Goal: Task Accomplishment & Management: Use online tool/utility

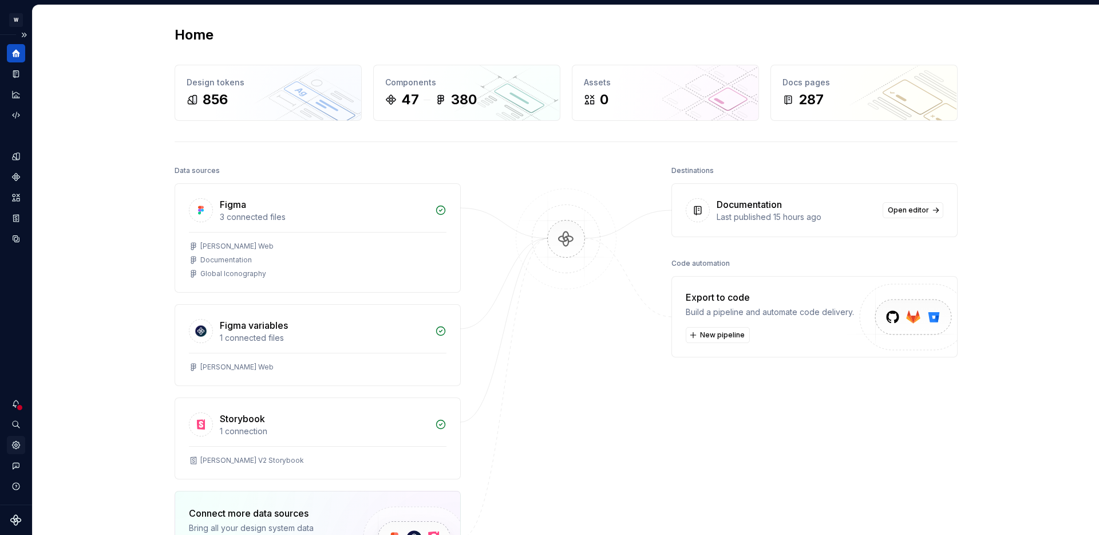
click at [18, 447] on icon "Settings" at bounding box center [15, 444] width 7 height 7
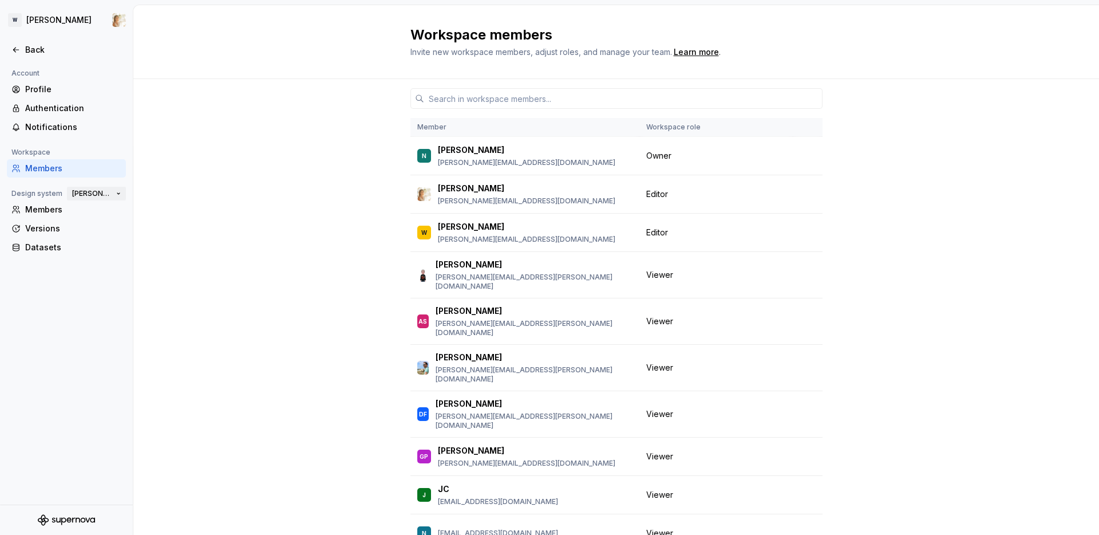
click at [117, 195] on button "[PERSON_NAME]" at bounding box center [96, 193] width 59 height 16
click at [160, 168] on div "Member Workspace role N [PERSON_NAME] [PERSON_NAME][EMAIL_ADDRESS][DOMAIN_NAME]…" at bounding box center [616, 344] width 966 height 530
click at [57, 231] on div "Versions" at bounding box center [73, 228] width 96 height 11
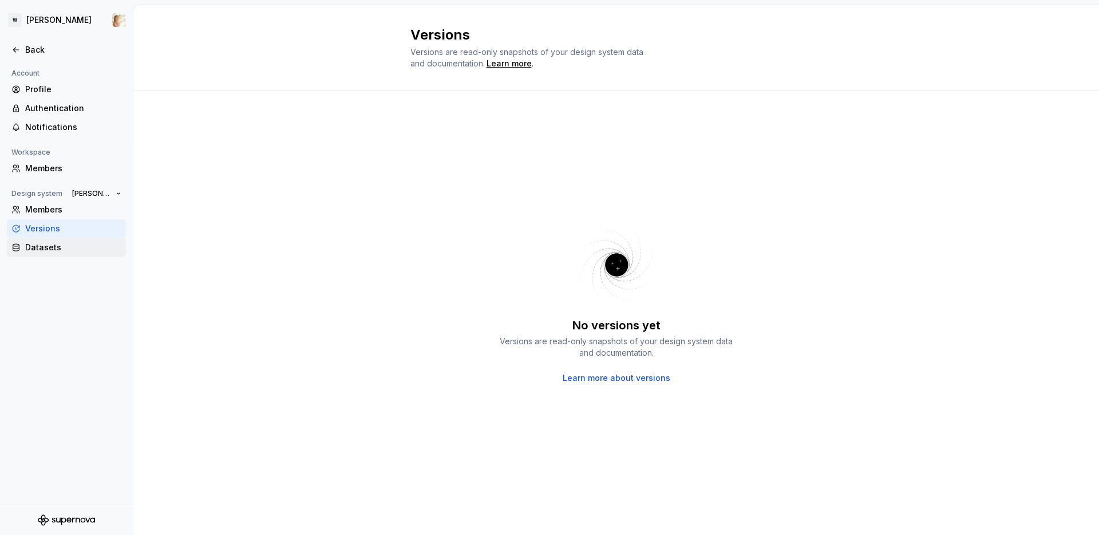
click at [56, 246] on div "Datasets" at bounding box center [73, 247] width 96 height 11
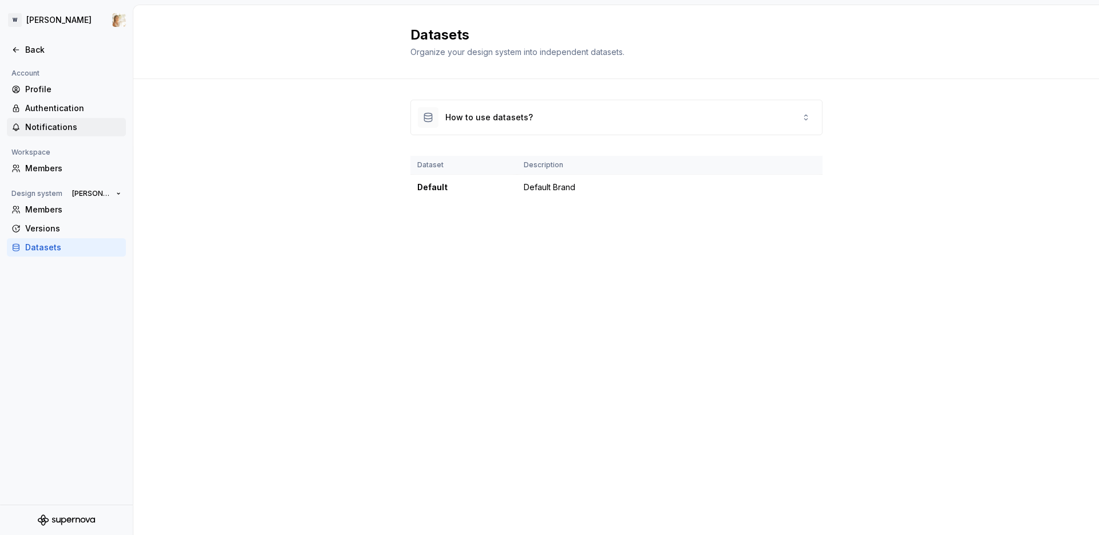
click at [57, 123] on div "Notifications" at bounding box center [73, 126] width 96 height 11
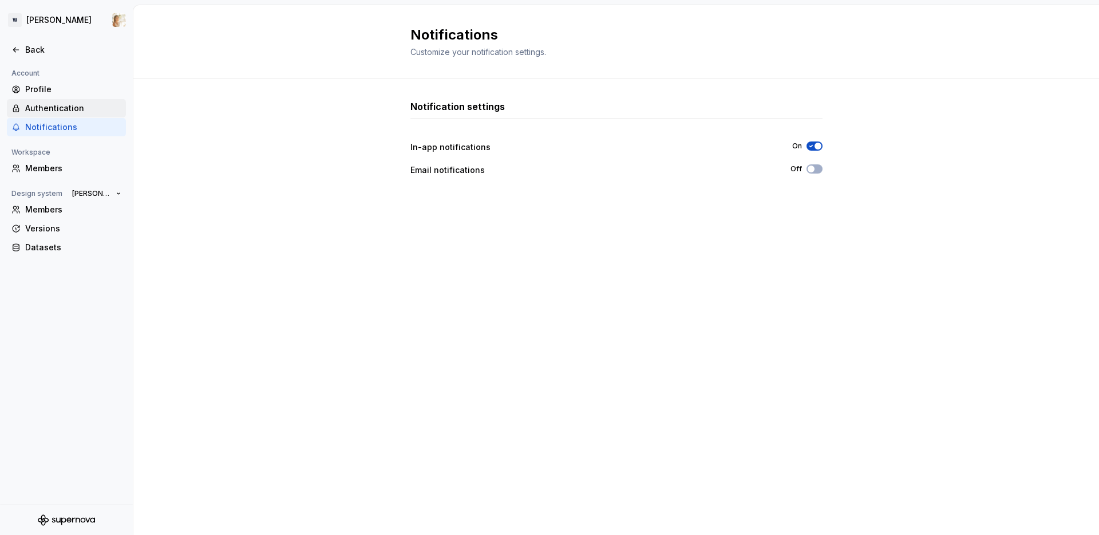
click at [56, 109] on div "Authentication" at bounding box center [73, 107] width 96 height 11
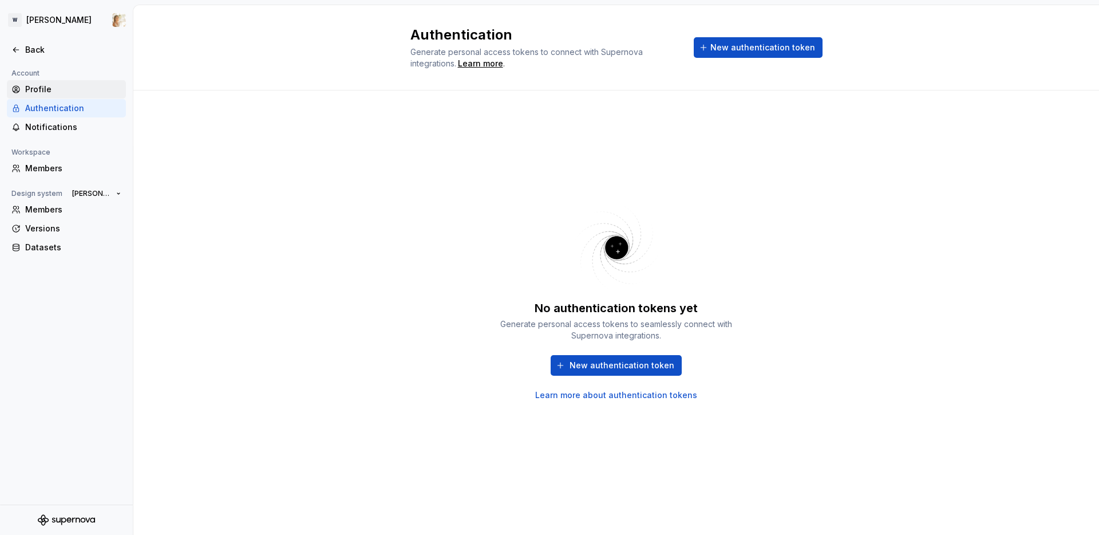
click at [60, 89] on div "Profile" at bounding box center [73, 89] width 96 height 11
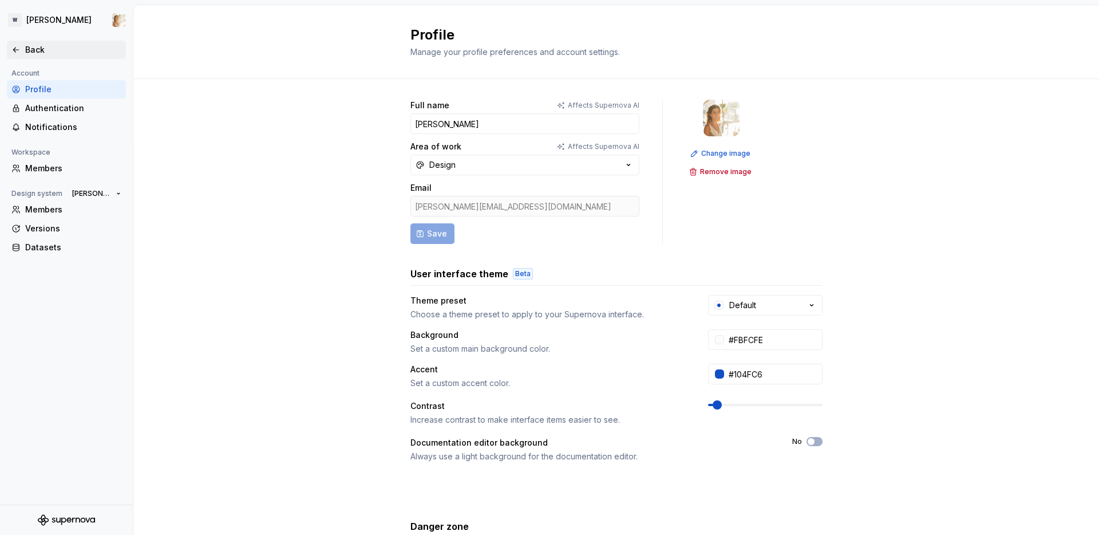
click at [35, 50] on div "Back" at bounding box center [73, 49] width 96 height 11
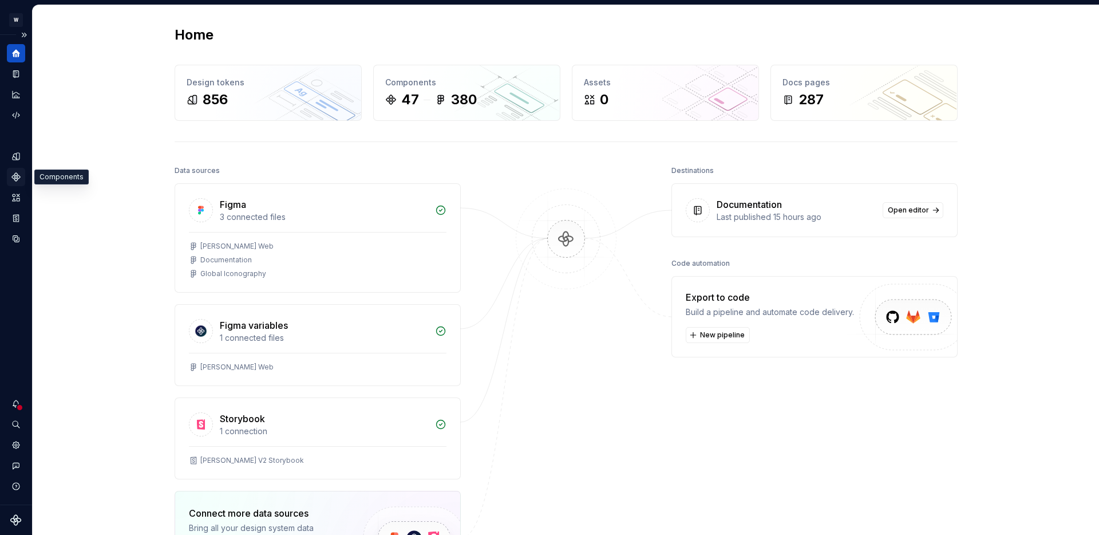
click at [16, 174] on icon "Components" at bounding box center [15, 176] width 7 height 7
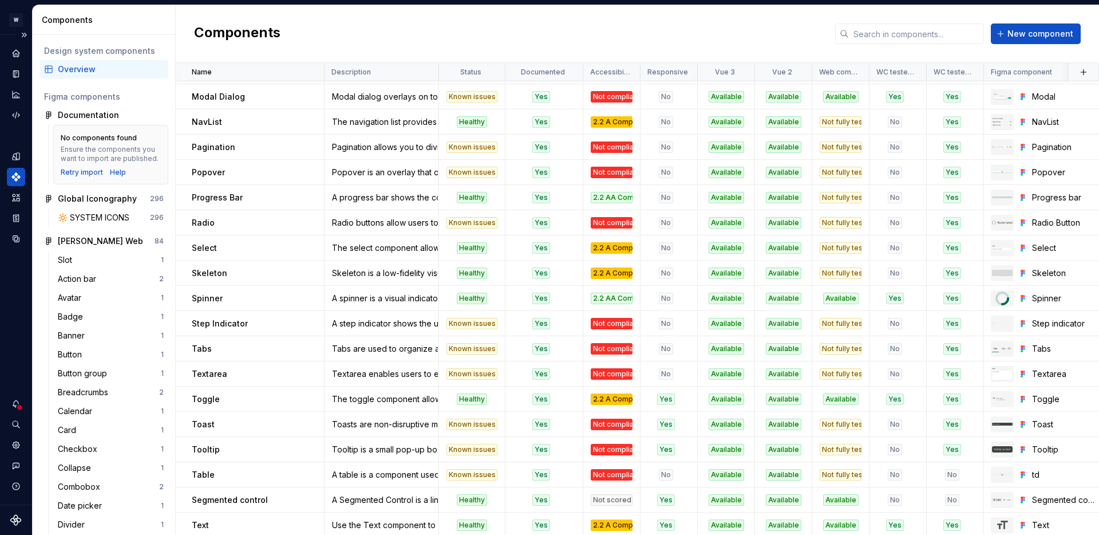
scroll to position [730, 0]
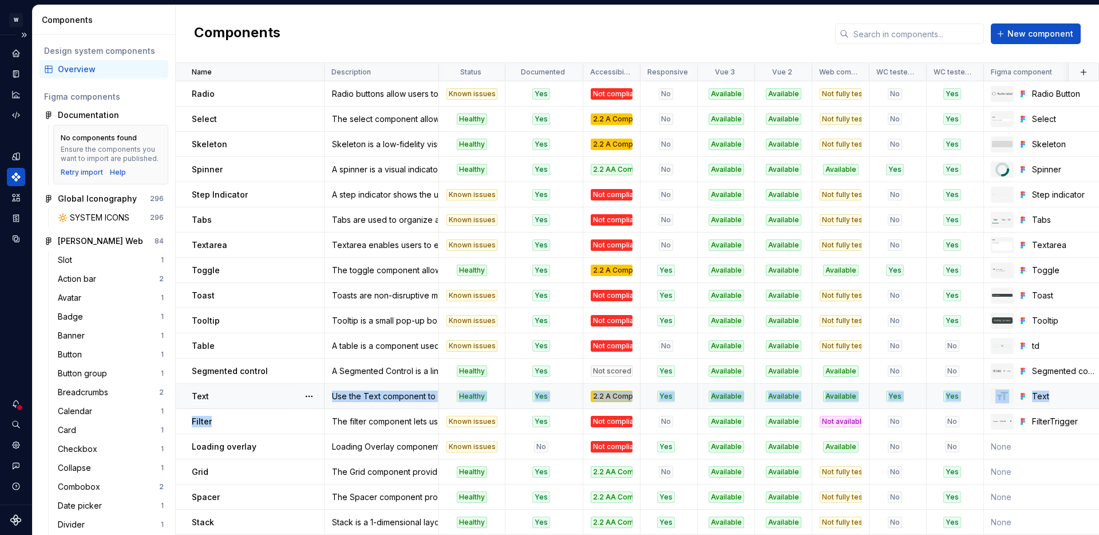
drag, startPoint x: 243, startPoint y: 417, endPoint x: 244, endPoint y: 401, distance: 16.6
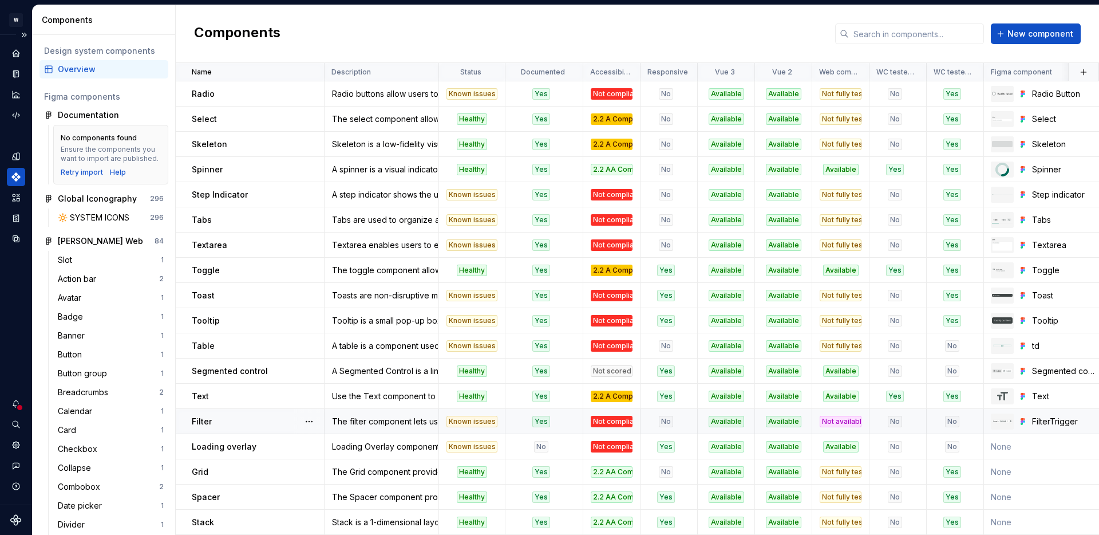
click at [253, 422] on div "Filter" at bounding box center [258, 421] width 132 height 11
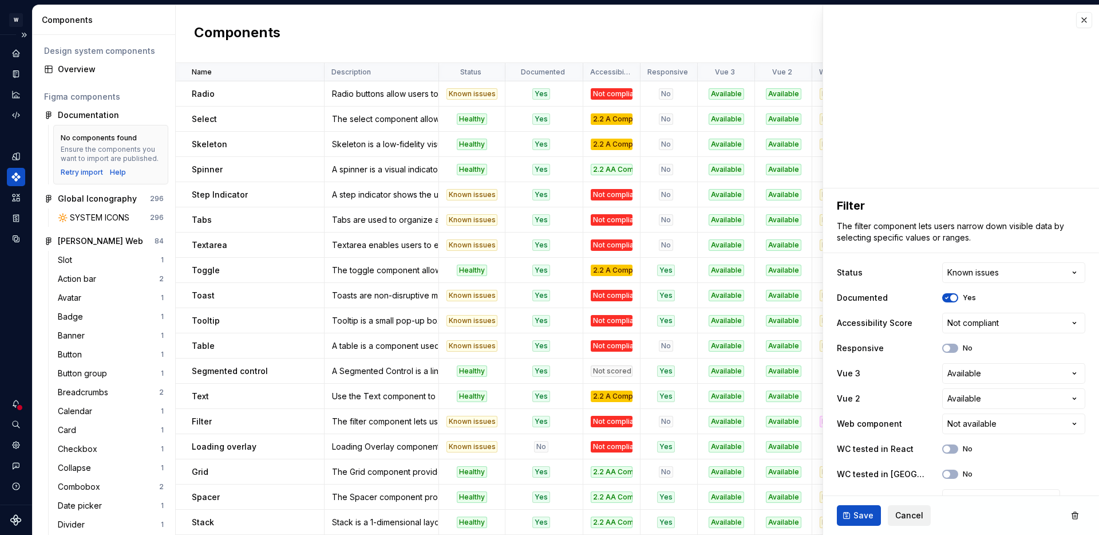
click at [914, 518] on span "Cancel" at bounding box center [909, 515] width 28 height 11
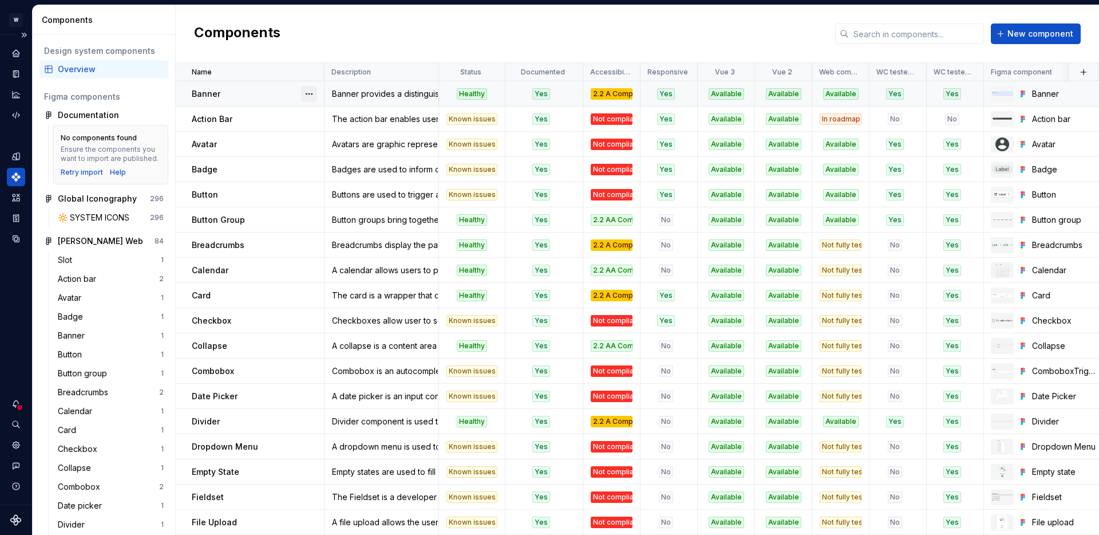
click at [309, 96] on button "button" at bounding box center [309, 94] width 16 height 16
click at [306, 90] on button "button" at bounding box center [309, 94] width 16 height 16
click at [13, 193] on icon "Assets" at bounding box center [16, 197] width 10 height 10
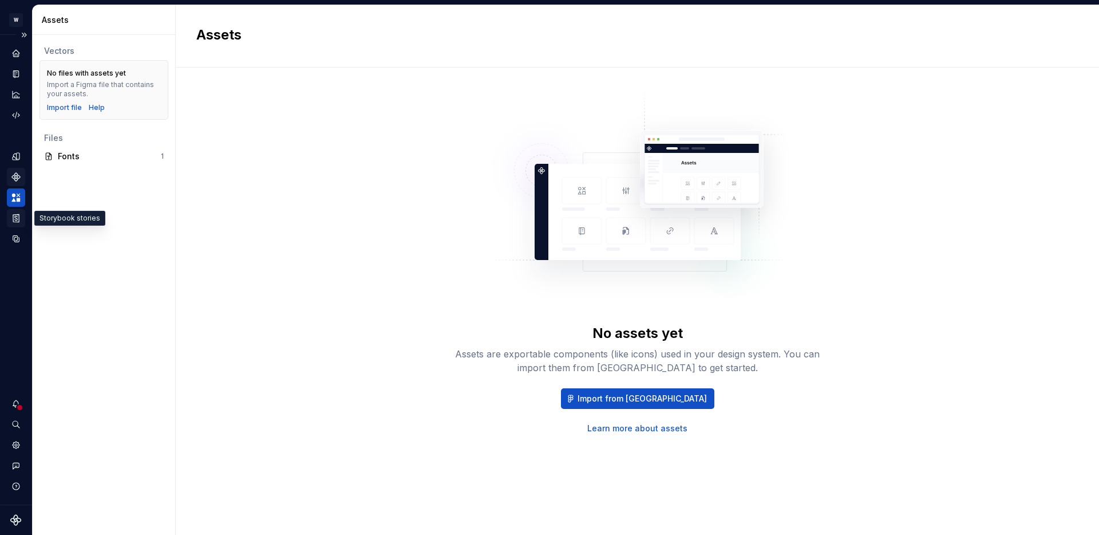
click at [15, 219] on icon "Storybook stories" at bounding box center [16, 218] width 10 height 10
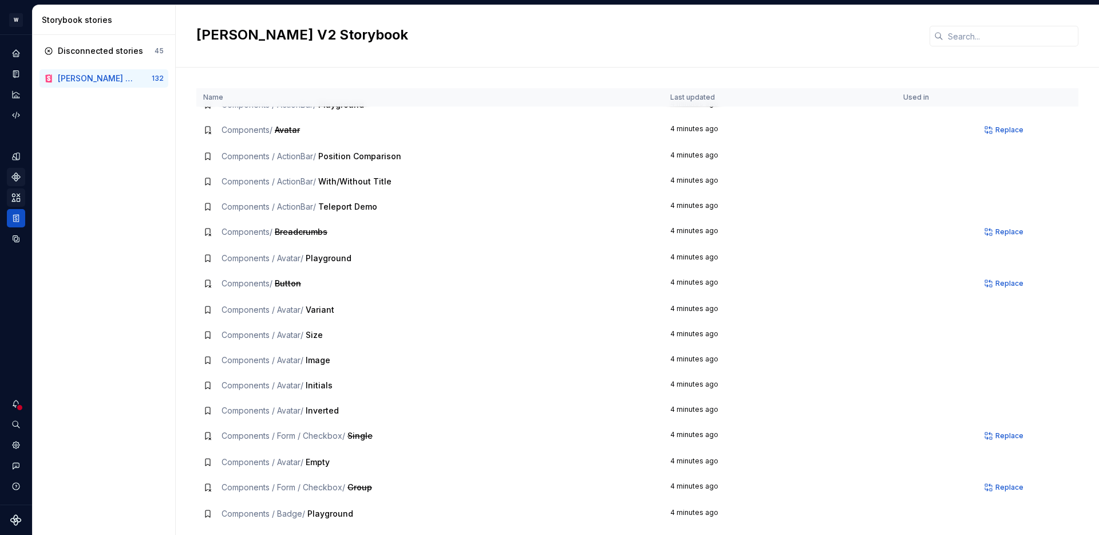
scroll to position [9, 0]
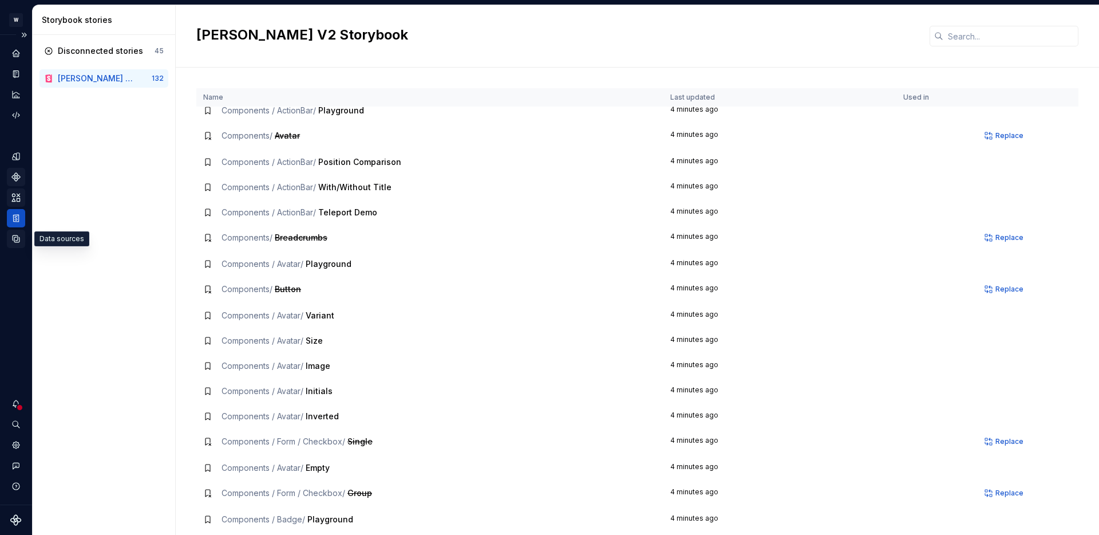
click at [19, 241] on icon "Data sources" at bounding box center [16, 239] width 10 height 10
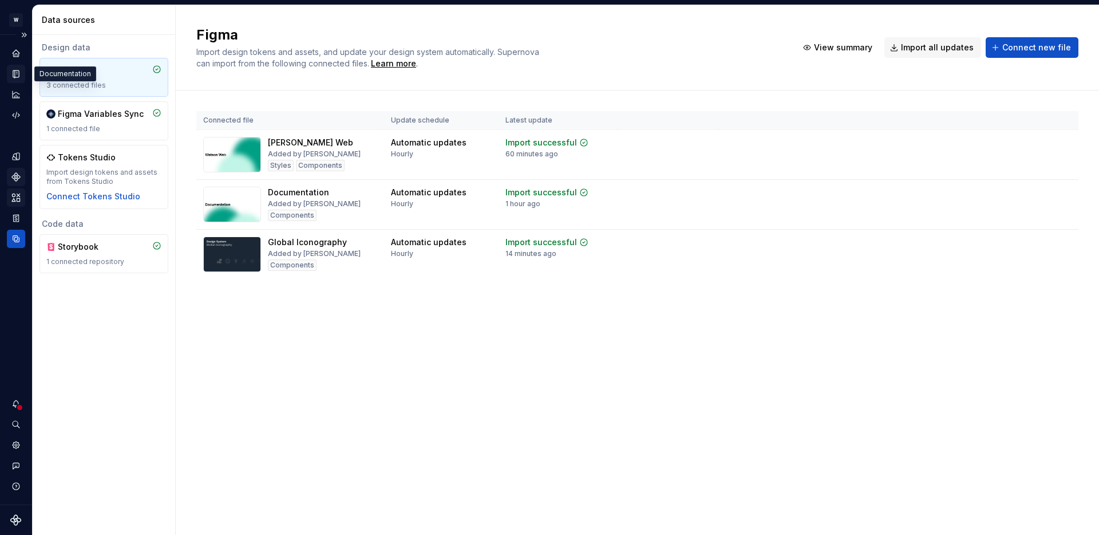
click at [14, 78] on icon "Documentation" at bounding box center [16, 74] width 10 height 10
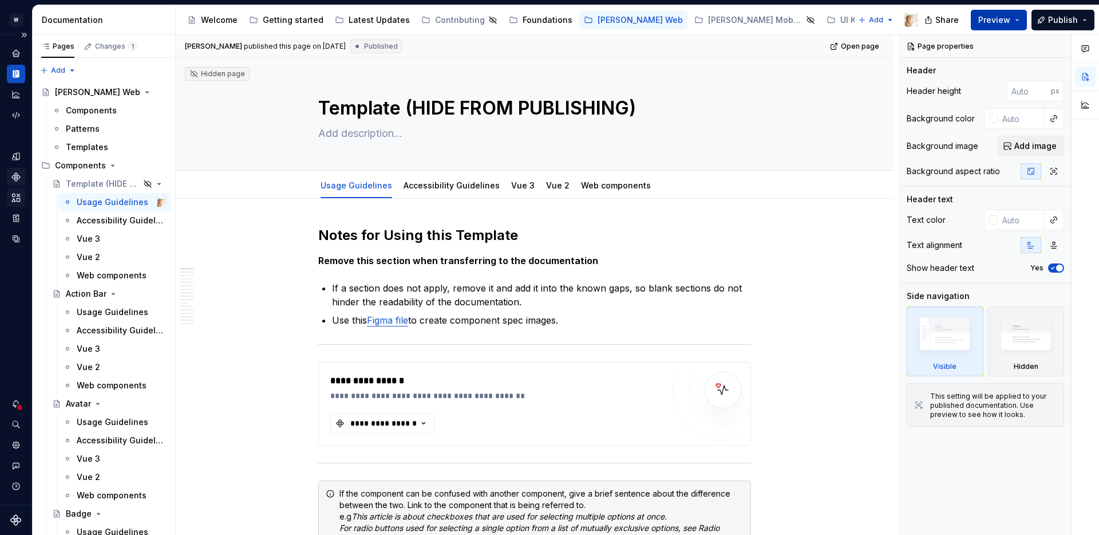
click at [1005, 18] on span "Preview" at bounding box center [994, 19] width 32 height 11
click at [1065, 9] on div "Share Preview Publish" at bounding box center [1013, 19] width 172 height 29
click at [1064, 17] on span "Publish" at bounding box center [1063, 19] width 30 height 11
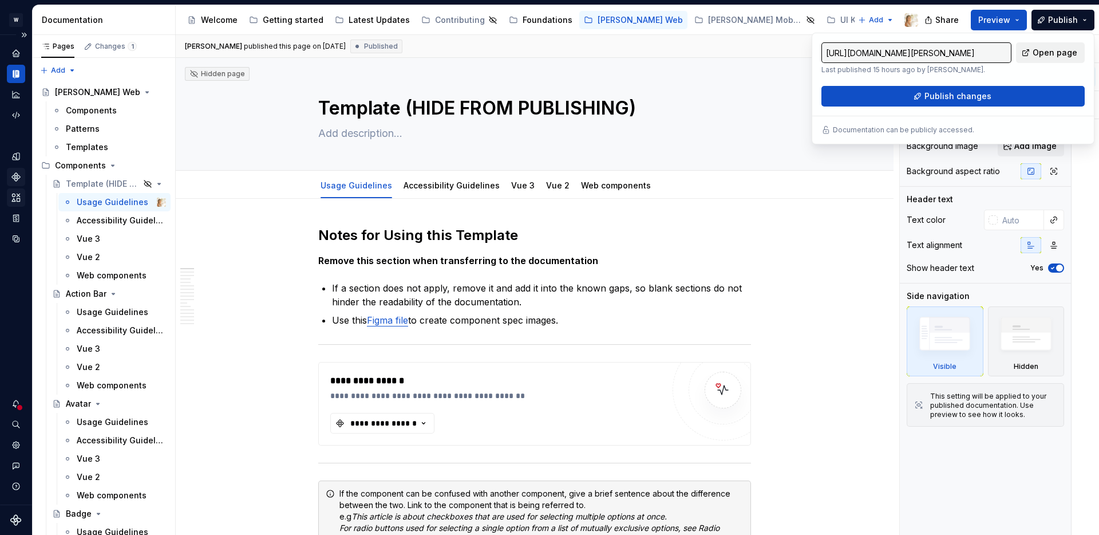
click at [1050, 52] on span "Open page" at bounding box center [1055, 52] width 45 height 11
type textarea "*"
